Goal: Task Accomplishment & Management: Use online tool/utility

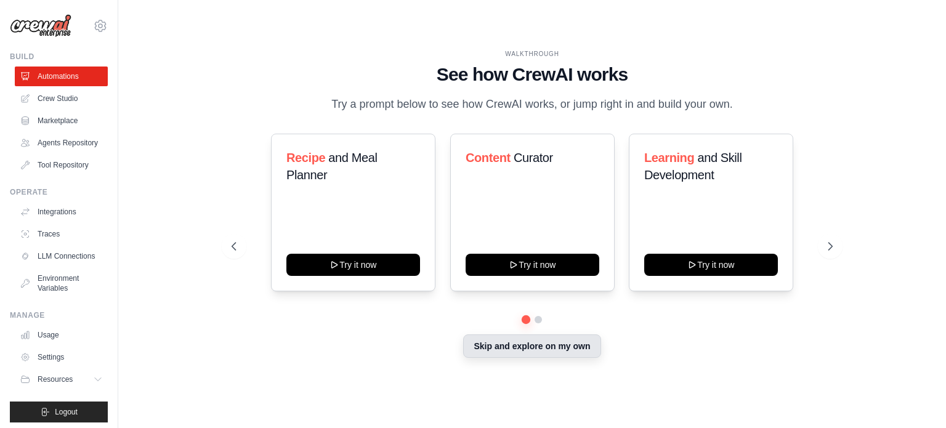
click at [515, 349] on button "Skip and explore on my own" at bounding box center [531, 346] width 137 height 23
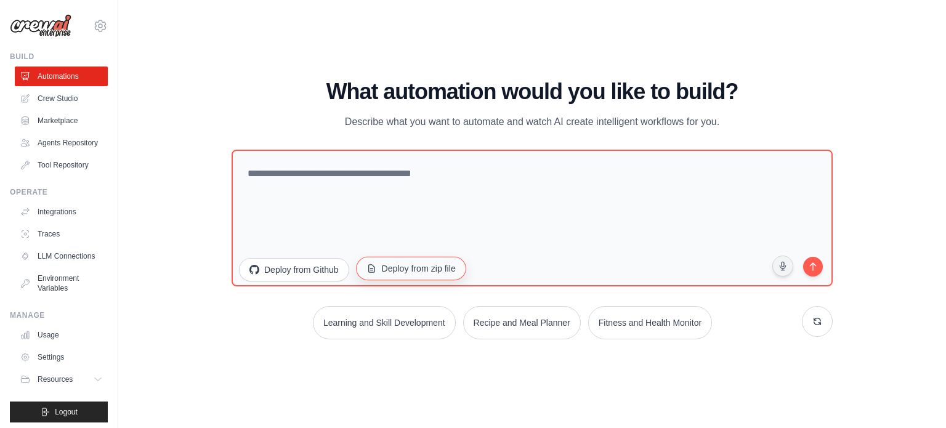
click at [443, 270] on button "Deploy from zip file" at bounding box center [411, 267] width 110 height 23
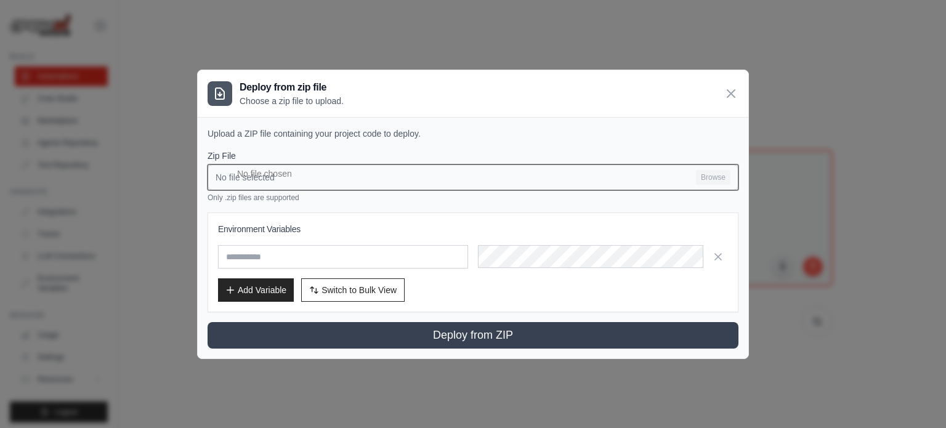
click at [402, 171] on input "No file selected Browse" at bounding box center [473, 178] width 531 height 26
type input "**********"
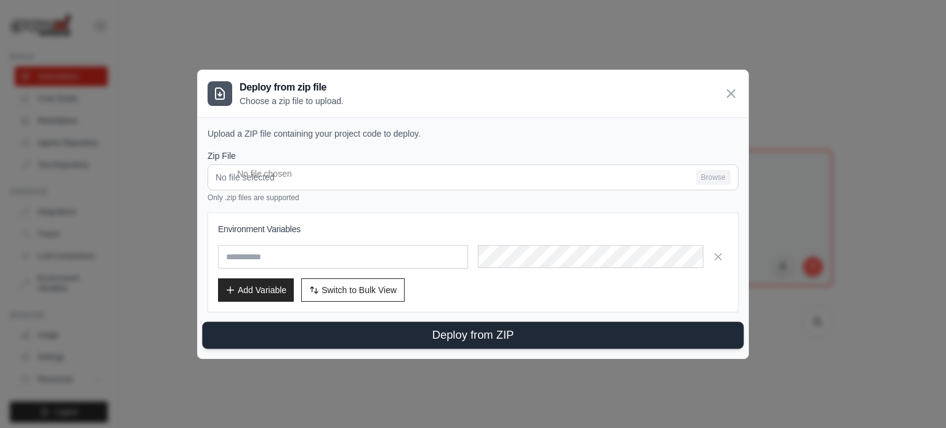
click at [498, 332] on button "Deploy from ZIP" at bounding box center [473, 335] width 542 height 27
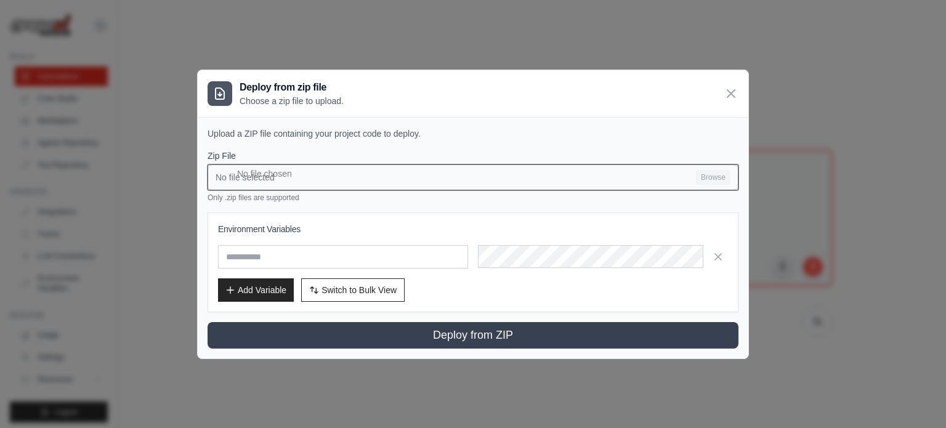
click at [688, 182] on input "No file selected Browse" at bounding box center [473, 178] width 531 height 26
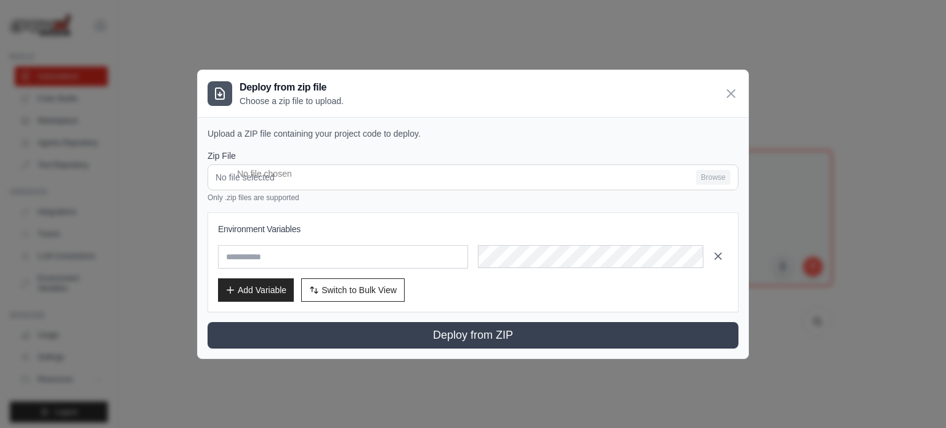
click at [715, 256] on icon "button" at bounding box center [718, 256] width 12 height 12
click at [720, 256] on icon "button" at bounding box center [718, 256] width 12 height 12
click at [730, 96] on icon at bounding box center [731, 92] width 7 height 7
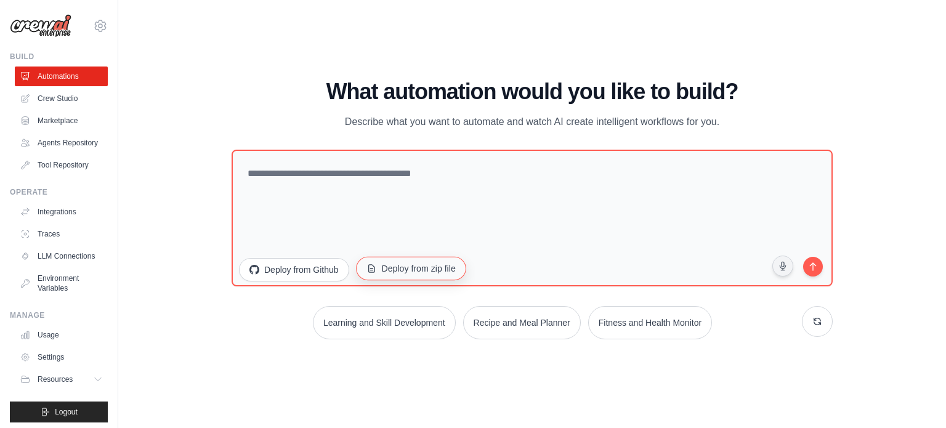
click at [432, 269] on button "Deploy from zip file" at bounding box center [411, 267] width 110 height 23
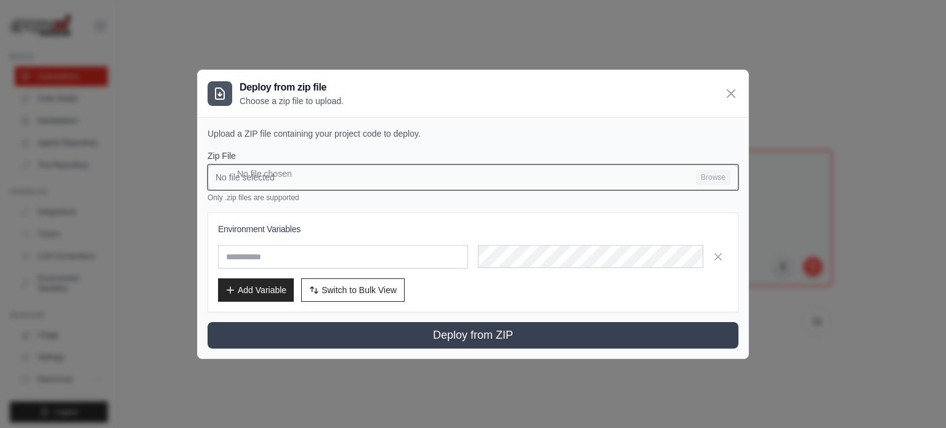
click at [357, 169] on input "No file selected Browse" at bounding box center [473, 178] width 531 height 26
type input "**********"
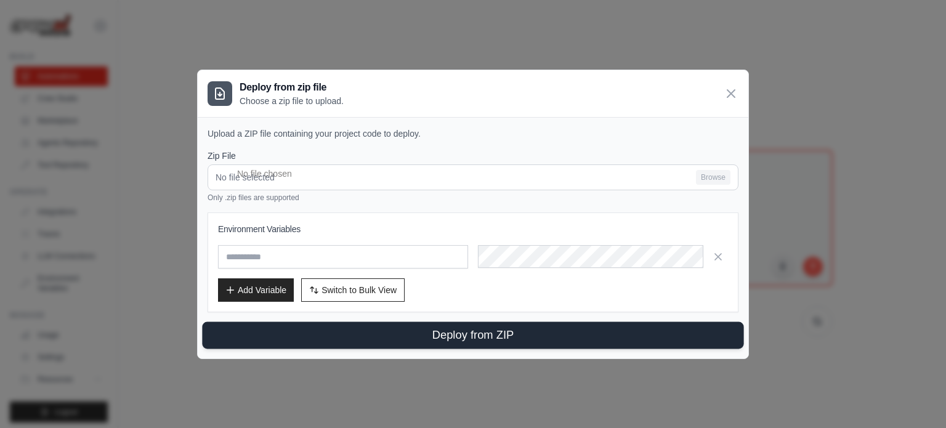
click at [556, 331] on button "Deploy from ZIP" at bounding box center [473, 335] width 542 height 27
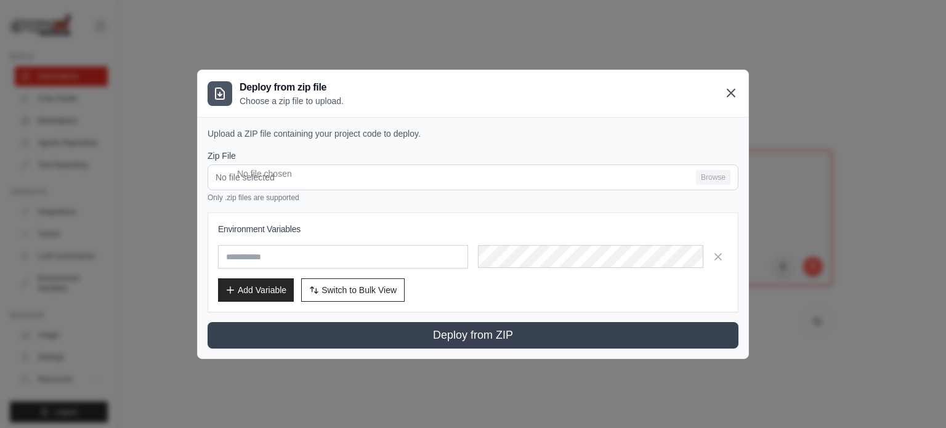
click at [732, 89] on icon at bounding box center [731, 93] width 15 height 15
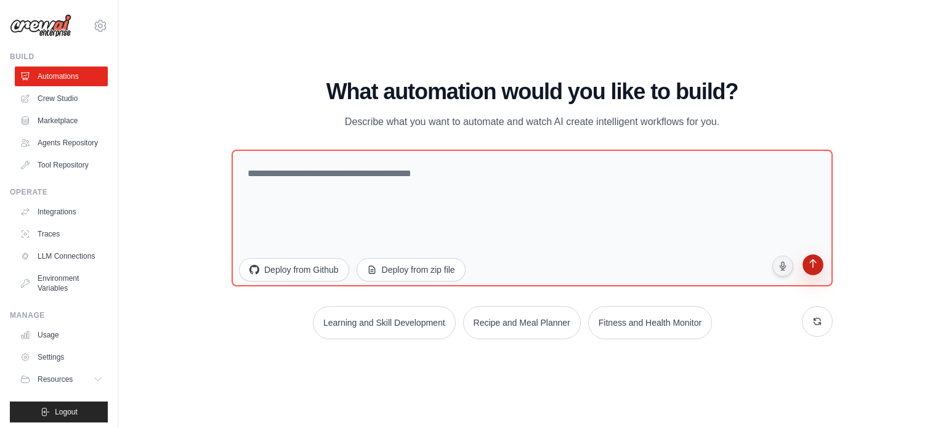
click at [816, 267] on icon "submit" at bounding box center [813, 265] width 12 height 12
click at [35, 105] on link "Crew Studio" at bounding box center [62, 99] width 93 height 20
click at [67, 126] on link "Marketplace" at bounding box center [62, 121] width 93 height 20
click at [66, 145] on link "Agents Repository" at bounding box center [62, 143] width 93 height 20
click at [60, 147] on link "Agents Repository" at bounding box center [62, 143] width 93 height 20
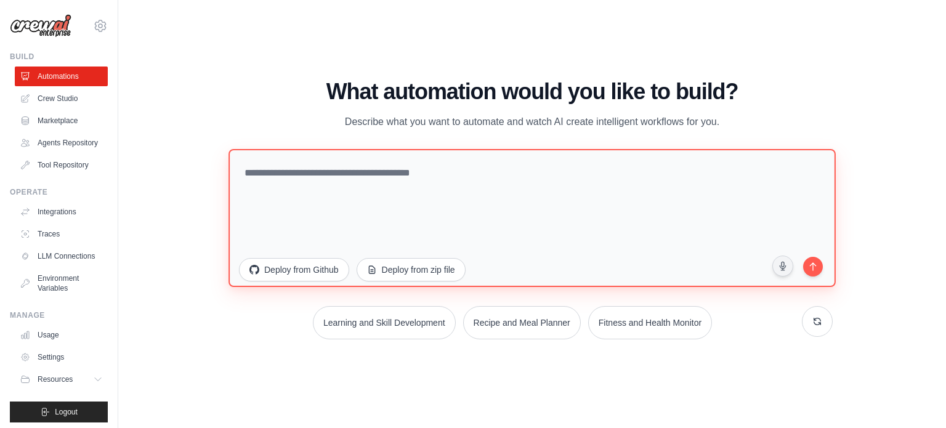
click at [590, 172] on textarea at bounding box center [533, 217] width 608 height 138
